Goal: Transaction & Acquisition: Purchase product/service

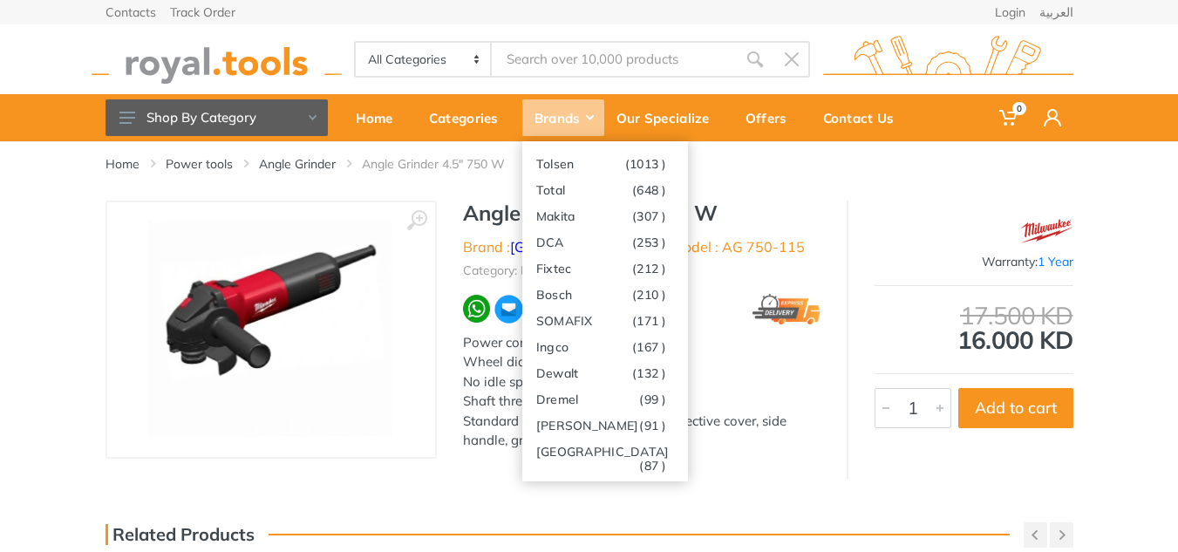
click at [576, 117] on div "Brands" at bounding box center [563, 117] width 82 height 37
click at [574, 457] on link "[GEOGRAPHIC_DATA] (87 )" at bounding box center [605, 451] width 166 height 26
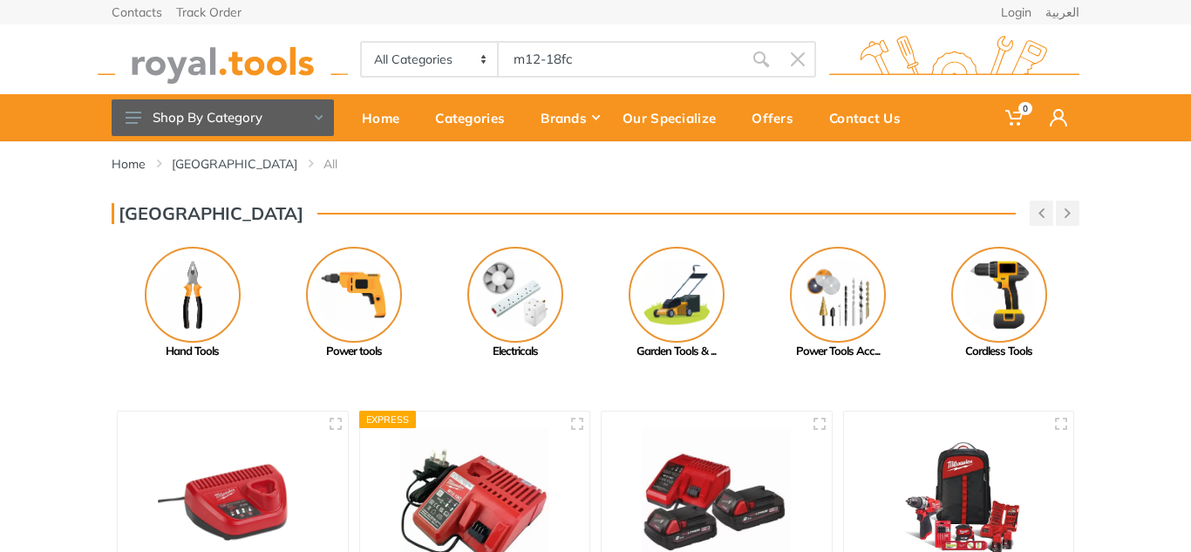
type input "m12-18fc"
click at [762, 62] on use "submit" at bounding box center [761, 59] width 16 height 16
click at [760, 53] on use "submit" at bounding box center [761, 59] width 16 height 16
click at [548, 48] on input "m12-18fc" at bounding box center [621, 59] width 244 height 37
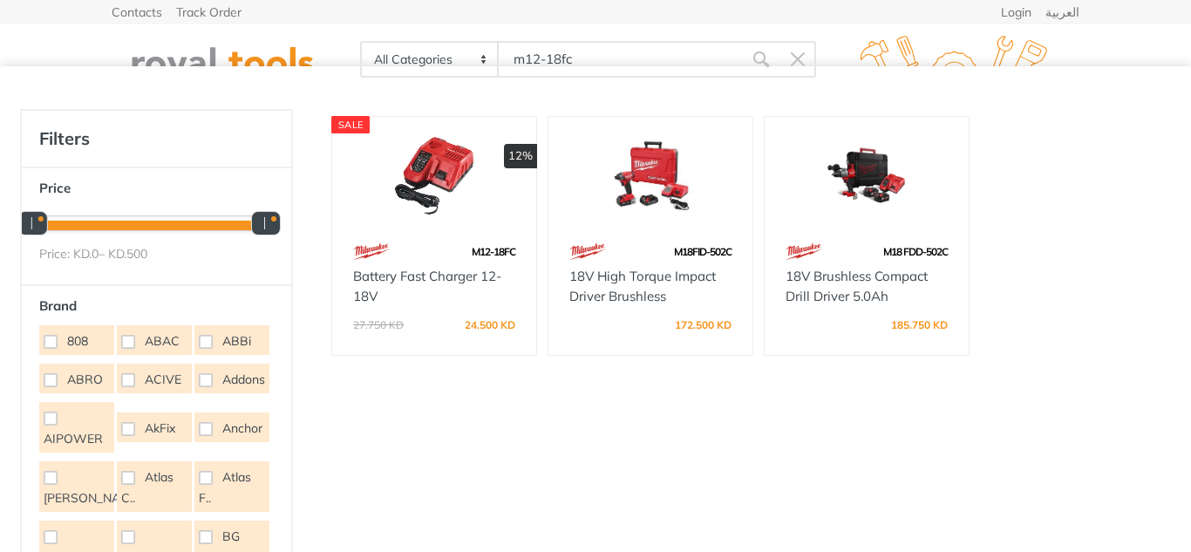
click at [447, 241] on div "M12-18FC" at bounding box center [434, 251] width 204 height 31
click at [407, 153] on img at bounding box center [434, 176] width 173 height 86
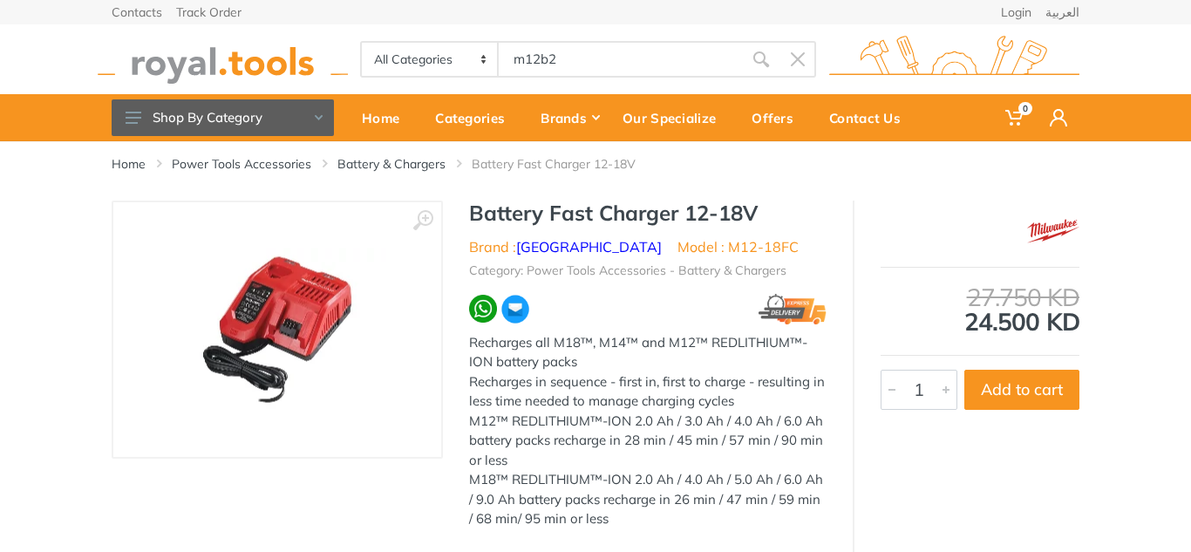
click at [524, 56] on input "m12b2" at bounding box center [621, 59] width 244 height 37
click at [580, 51] on input "M12b2" at bounding box center [621, 59] width 244 height 37
type input "M12b2"
click at [762, 60] on icon "submit" at bounding box center [760, 59] width 17 height 17
click at [592, 54] on input "M12b2" at bounding box center [621, 59] width 244 height 37
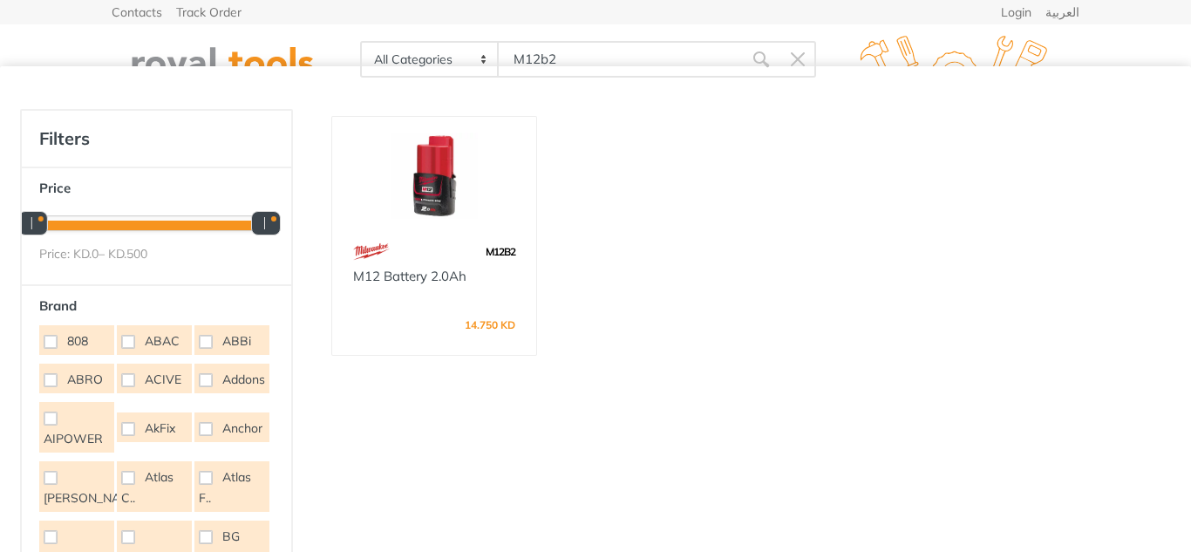
click at [450, 237] on div "M12B2" at bounding box center [434, 251] width 204 height 31
click at [411, 163] on img at bounding box center [434, 176] width 173 height 86
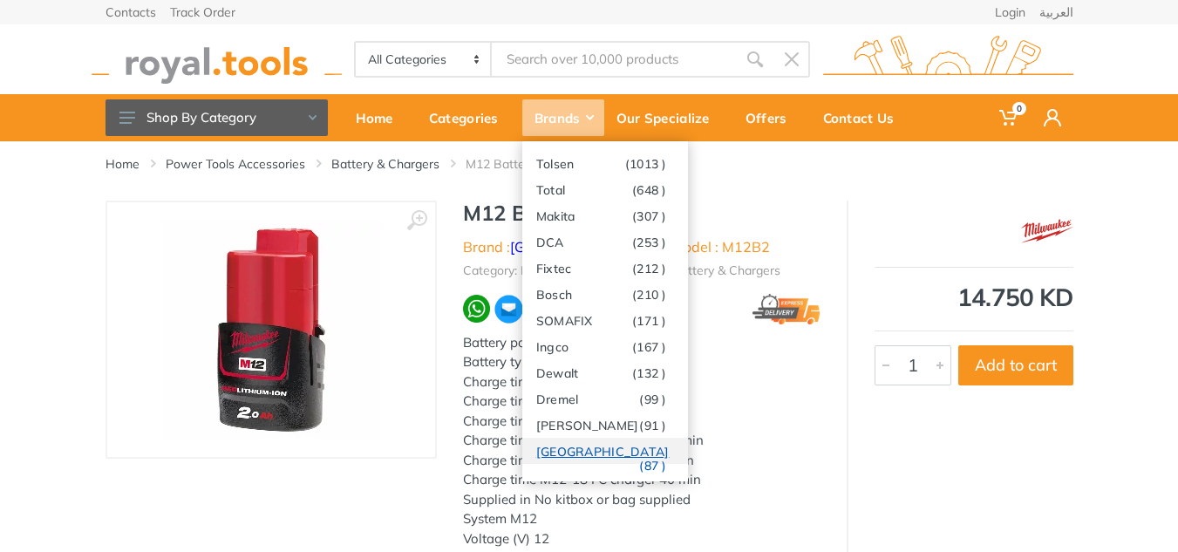
click at [561, 444] on link "[GEOGRAPHIC_DATA] (87 )" at bounding box center [605, 451] width 166 height 26
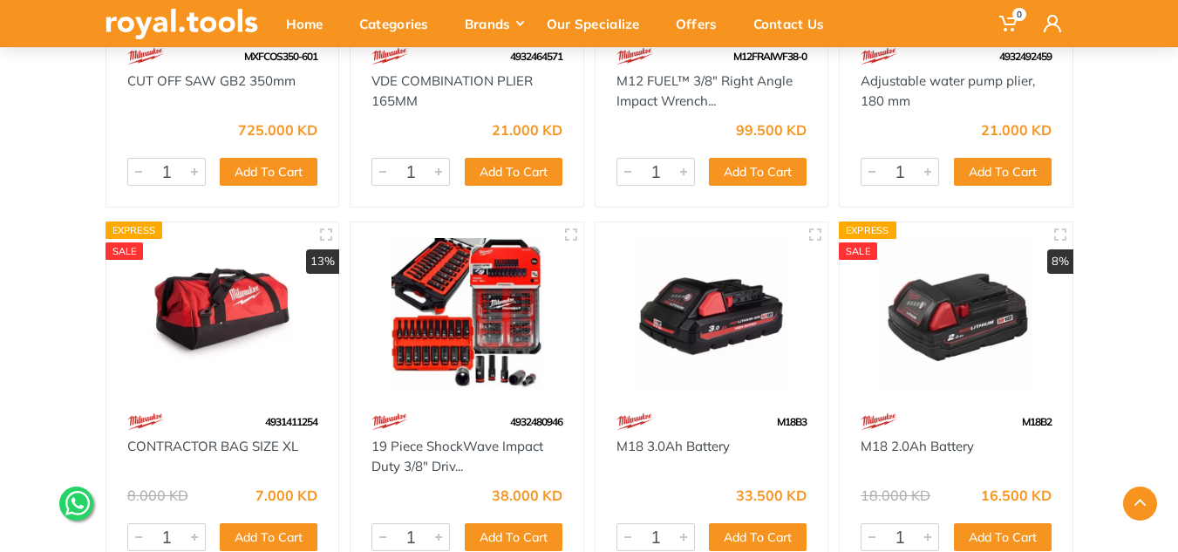
scroll to position [3487, 0]
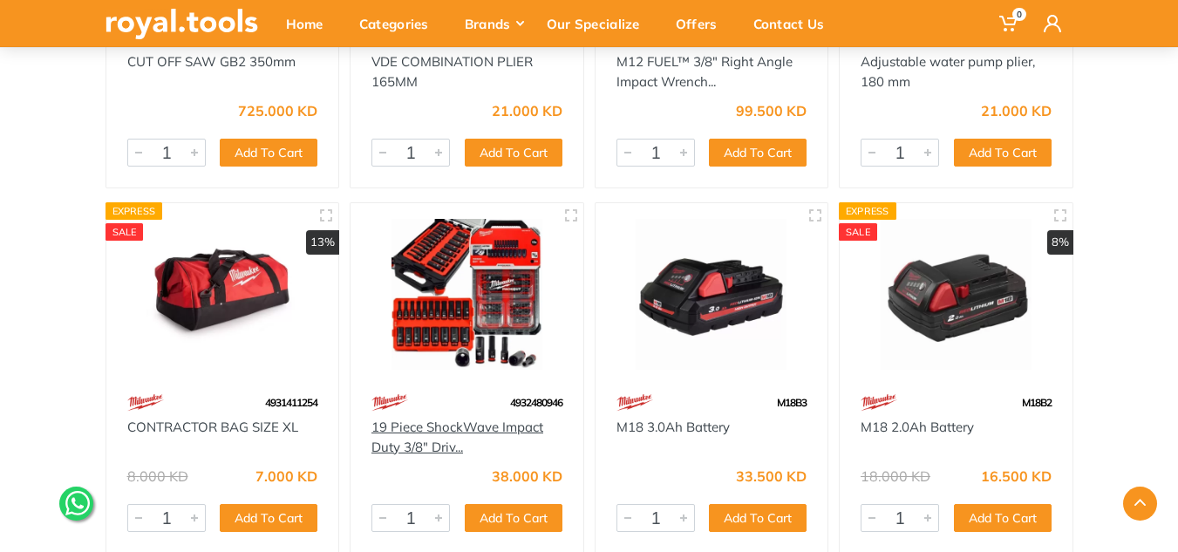
click at [453, 431] on link "19 Piece ShockWave Impact Duty 3/8" Driv..." at bounding box center [457, 436] width 172 height 37
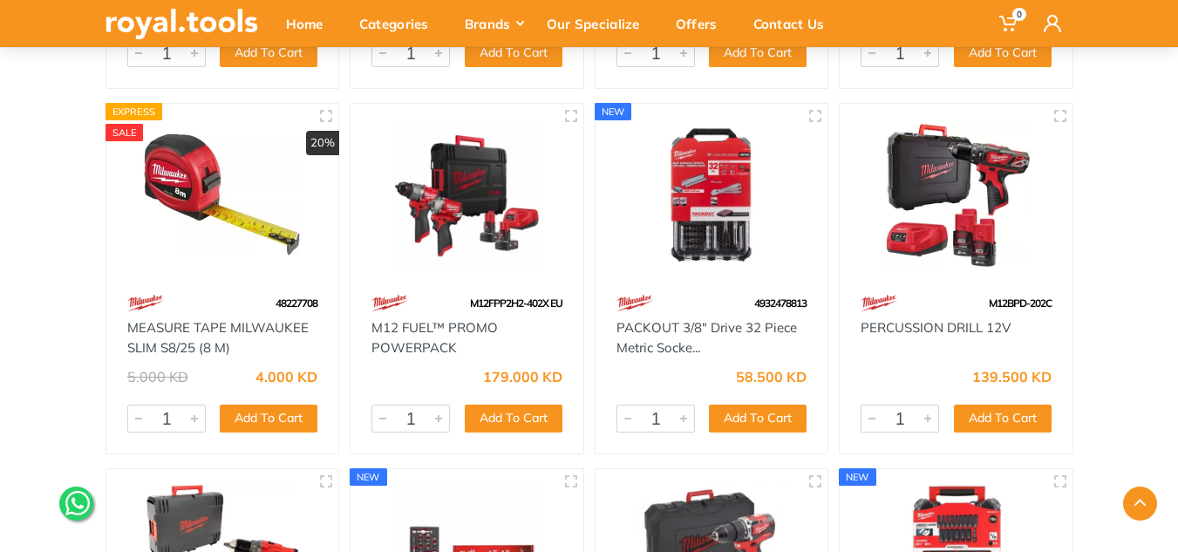
scroll to position [1395, 0]
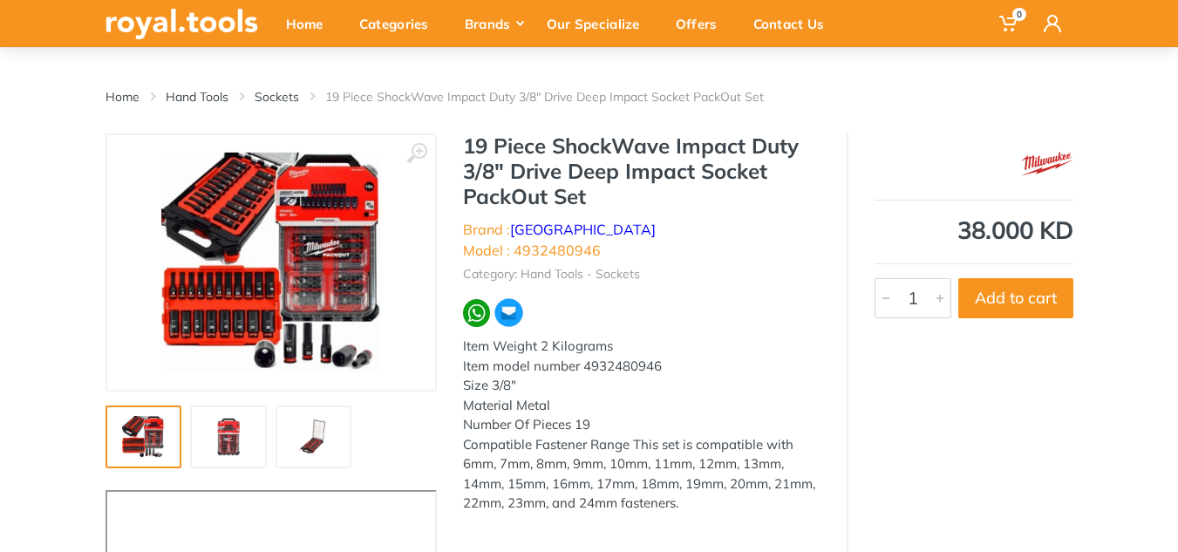
scroll to position [116, 0]
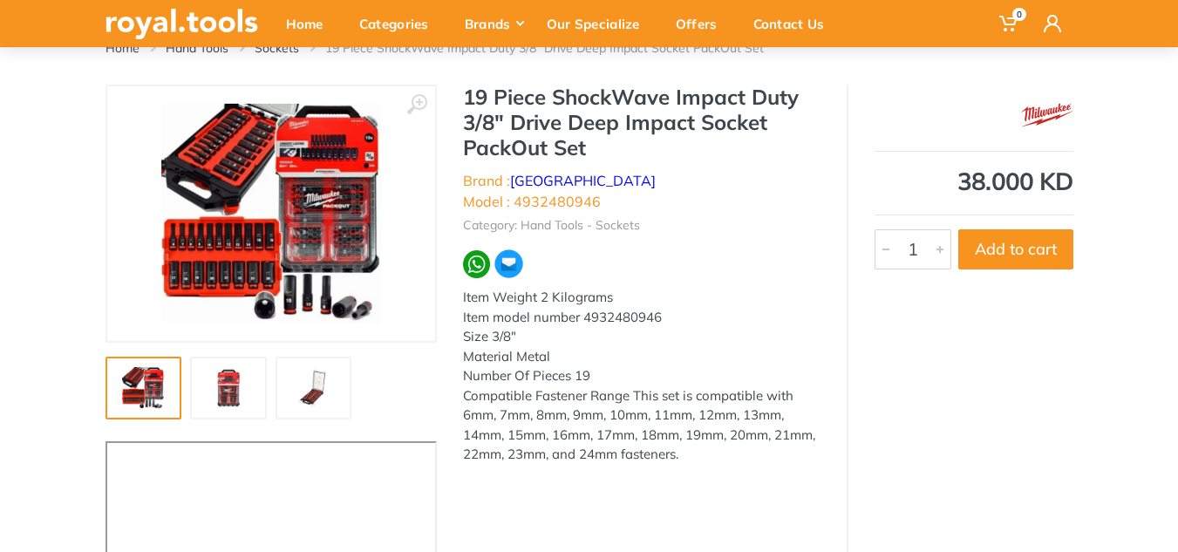
click at [221, 407] on img at bounding box center [229, 388] width 56 height 42
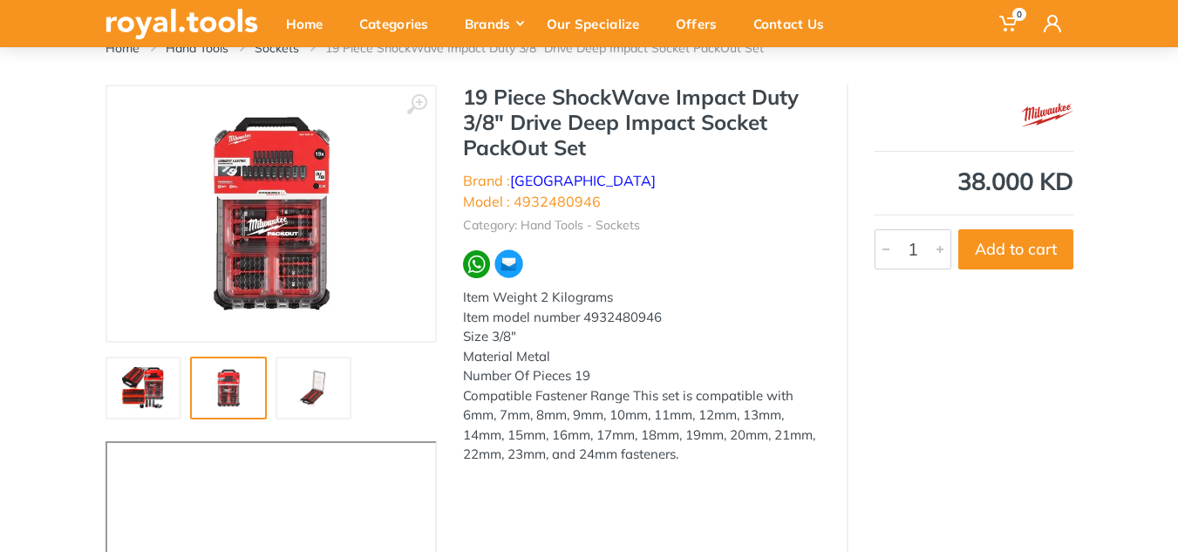
click at [245, 253] on img at bounding box center [271, 214] width 220 height 220
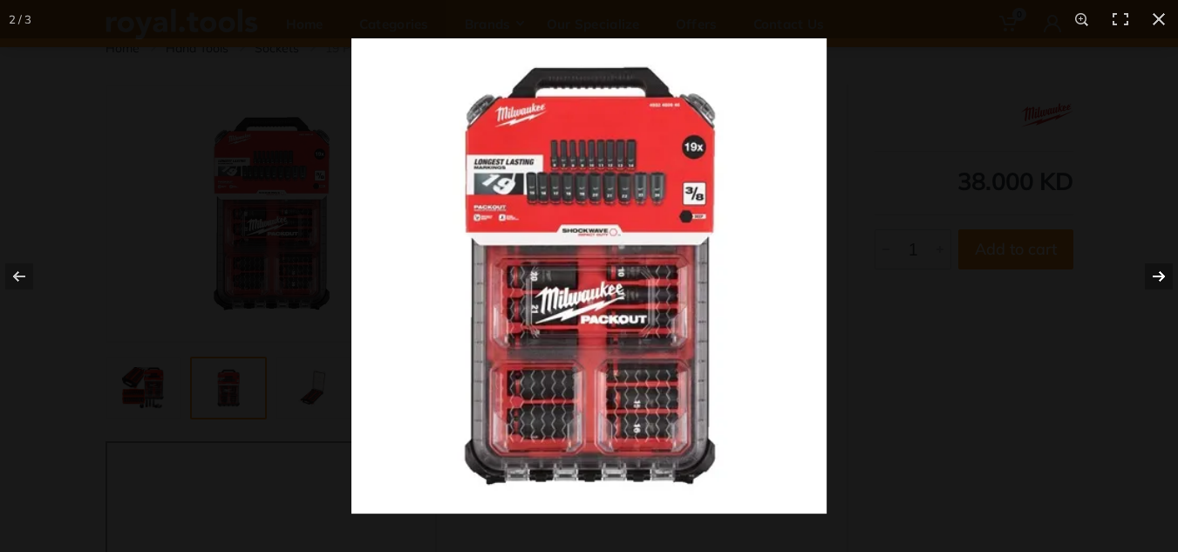
click at [1170, 275] on button at bounding box center [1147, 276] width 61 height 87
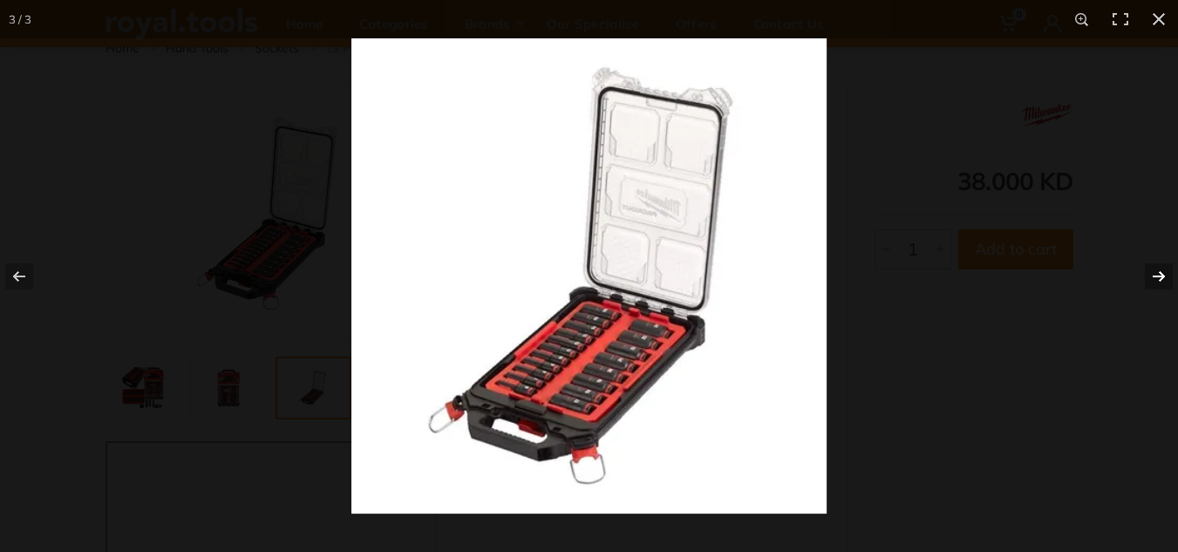
click at [1146, 273] on button at bounding box center [1147, 276] width 61 height 87
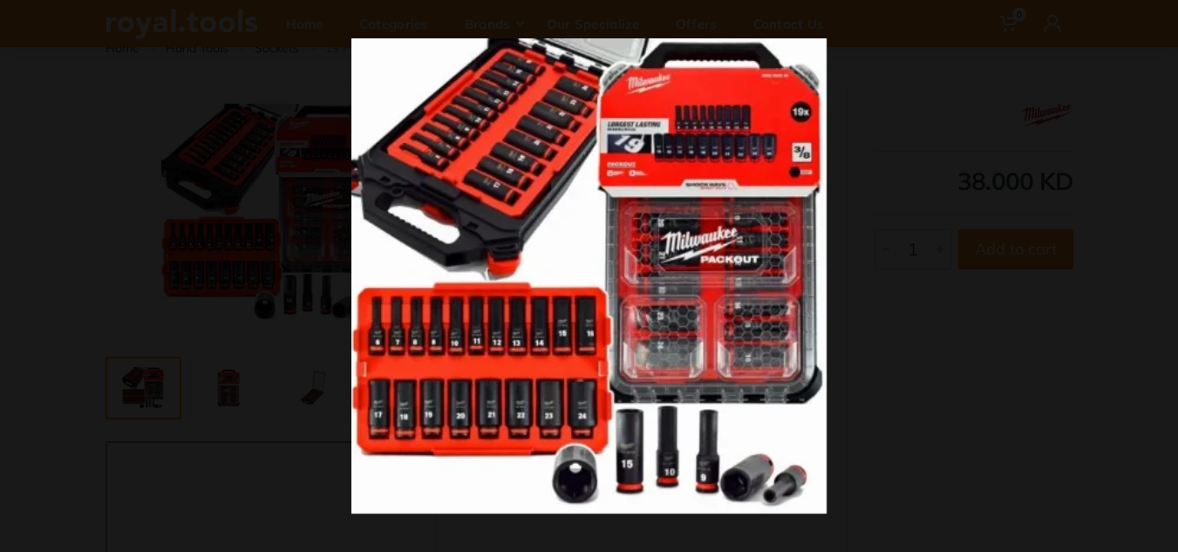
click at [1146, 273] on button at bounding box center [1147, 276] width 61 height 87
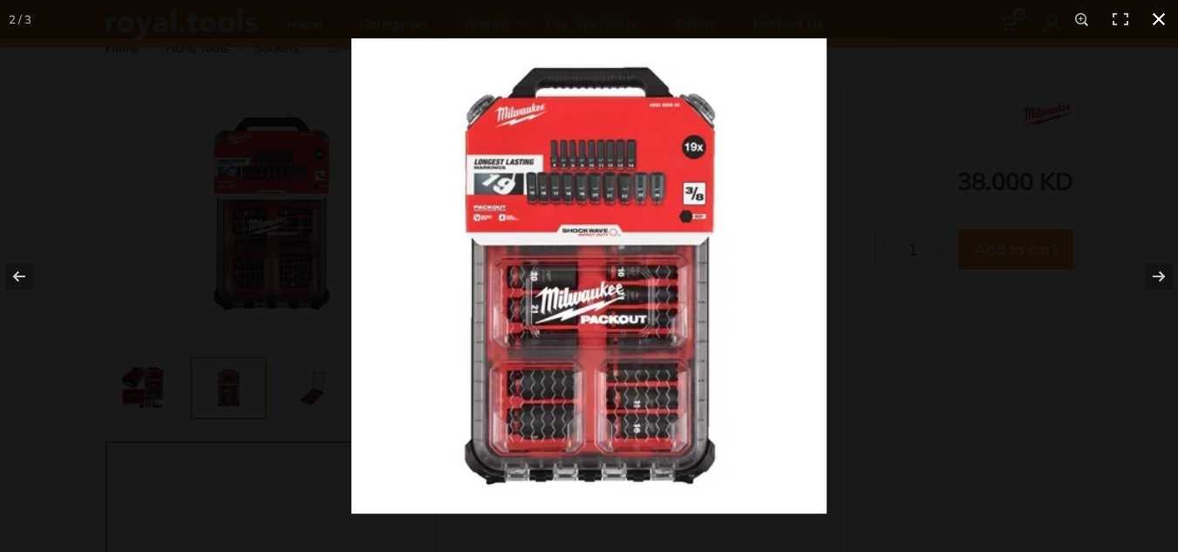
click at [1017, 269] on div at bounding box center [940, 314] width 1178 height 552
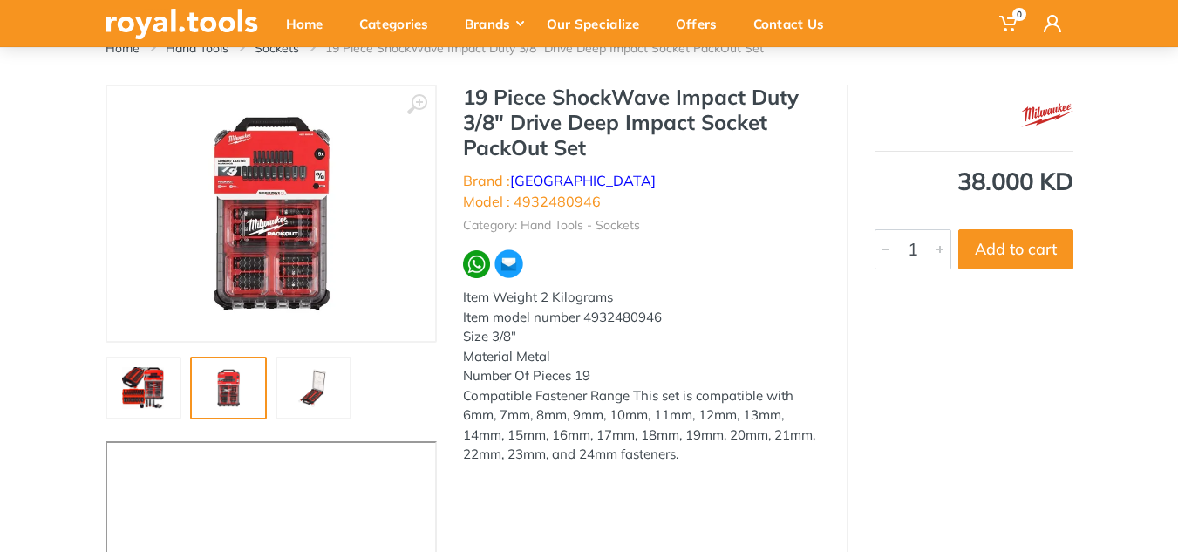
scroll to position [0, 0]
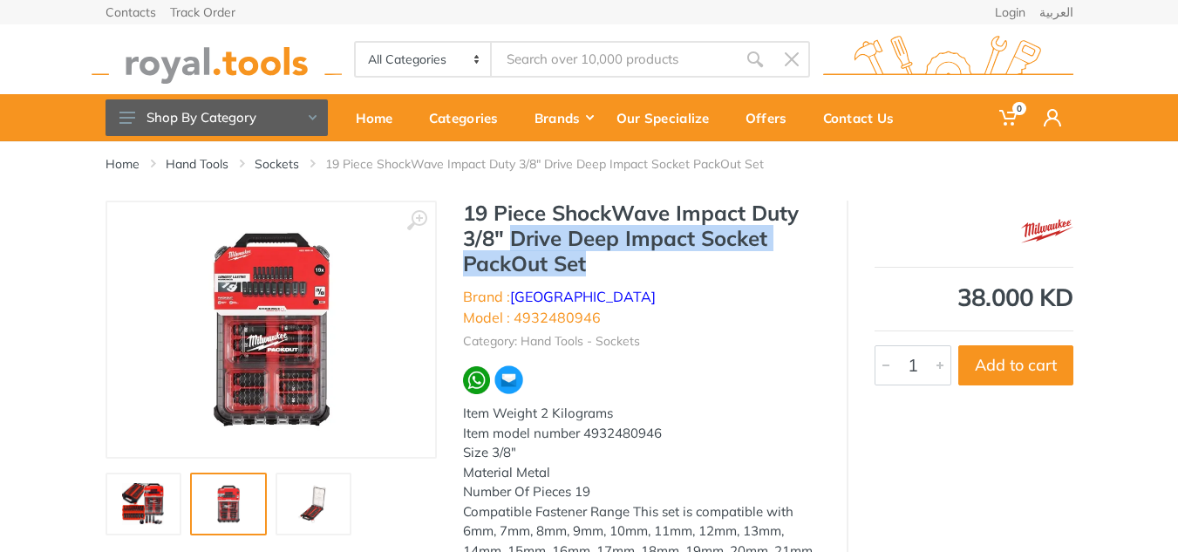
drag, startPoint x: 589, startPoint y: 265, endPoint x: 513, endPoint y: 242, distance: 79.2
click at [513, 242] on h1 "19 Piece ShockWave Impact Duty 3/8" Drive Deep Impact Socket PackOut Set" at bounding box center [641, 238] width 357 height 75
click at [779, 238] on h1 "19 Piece ShockWave Impact Duty 3/8" Drive Deep Impact Socket PackOut Set" at bounding box center [641, 238] width 357 height 75
copy h1 "Drive Deep Impact Socket"
drag, startPoint x: 770, startPoint y: 238, endPoint x: 513, endPoint y: 240, distance: 256.3
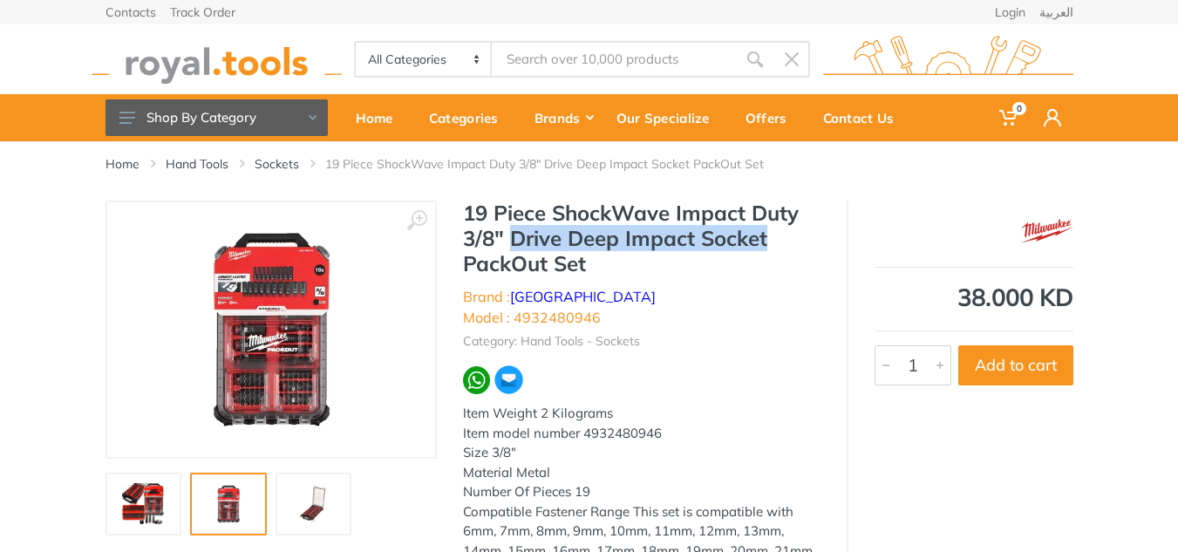
click at [513, 240] on h1 "19 Piece ShockWave Impact Duty 3/8" Drive Deep Impact Socket PackOut Set" at bounding box center [641, 238] width 357 height 75
